Goal: Task Accomplishment & Management: Use online tool/utility

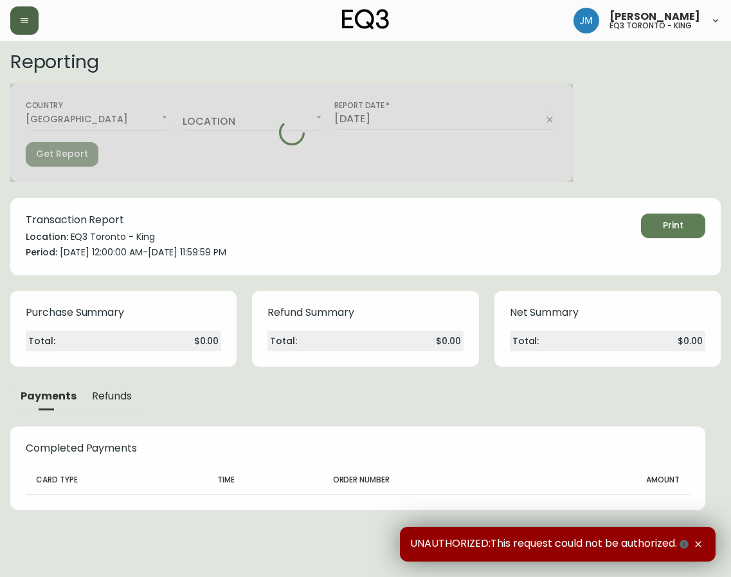
click at [30, 17] on button "button" at bounding box center [24, 20] width 28 height 28
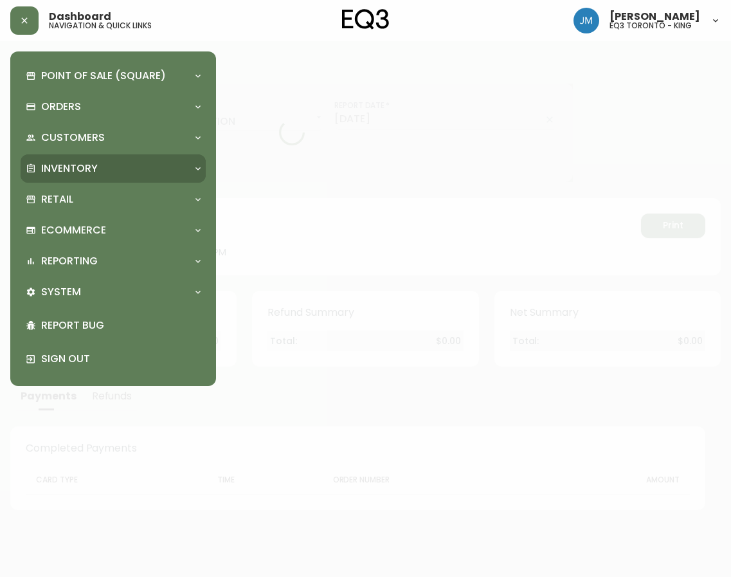
click at [49, 167] on p "Inventory" at bounding box center [69, 168] width 57 height 14
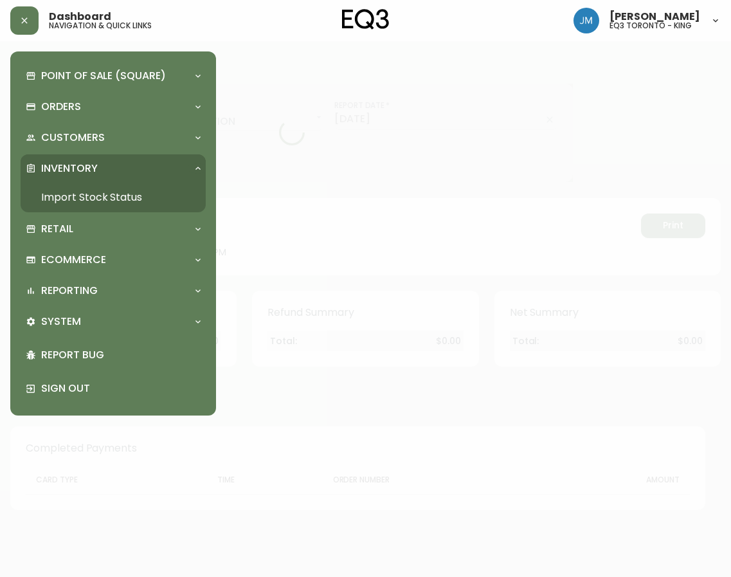
click at [60, 196] on link "Import Stock Status" at bounding box center [113, 198] width 185 height 30
